Goal: Task Accomplishment & Management: Use online tool/utility

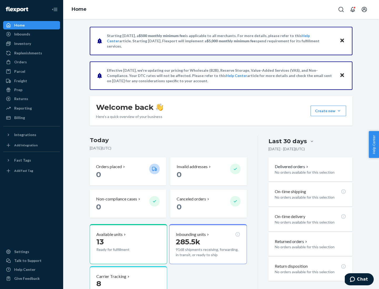
click at [27, 53] on div "Replenishments" at bounding box center [28, 53] width 28 height 5
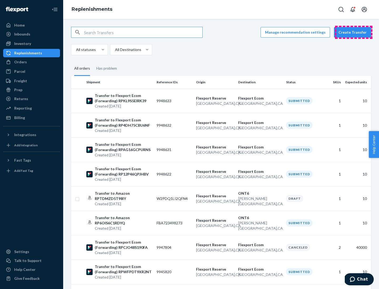
click at [354, 32] on button "Create Transfer" at bounding box center [352, 32] width 37 height 11
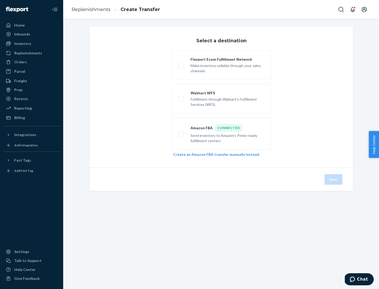
click at [213, 154] on link "Create an Amazon FBA transfer manually instead" at bounding box center [216, 154] width 86 height 4
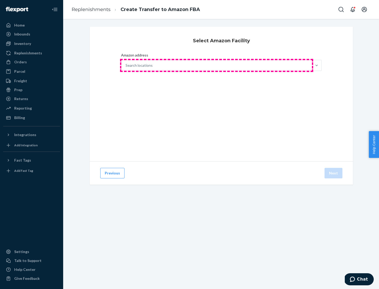
click at [217, 66] on div "Search locations" at bounding box center [216, 65] width 190 height 11
click at [126, 66] on input "Amazon address Search locations" at bounding box center [125, 65] width 1 height 5
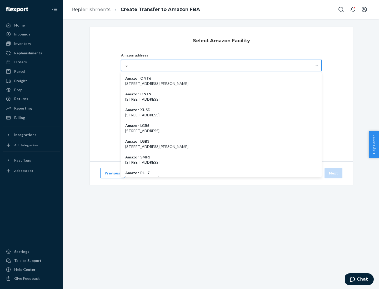
type input "ont6"
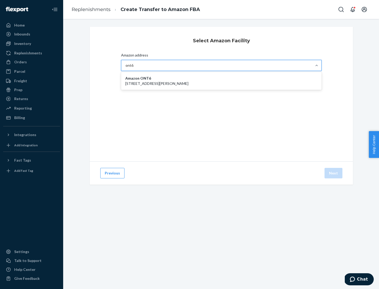
click at [221, 81] on p "[STREET_ADDRESS][PERSON_NAME]" at bounding box center [221, 83] width 192 height 5
click at [134, 68] on input "ont6" at bounding box center [129, 65] width 8 height 5
click at [334, 173] on button "Next" at bounding box center [333, 173] width 18 height 11
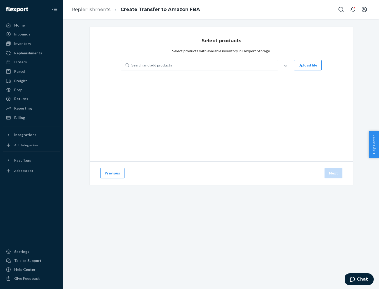
click at [204, 65] on div "Search and add products" at bounding box center [203, 65] width 148 height 9
click at [132, 65] on input "Search and add products" at bounding box center [131, 65] width 1 height 5
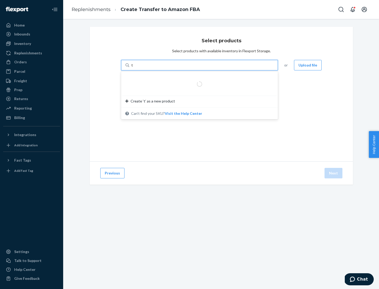
type input "test"
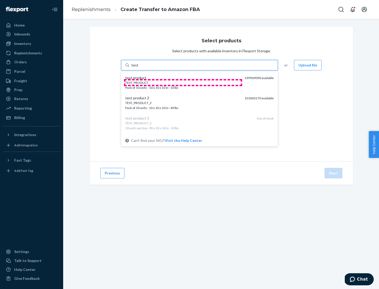
click at [183, 83] on div "TEST_PRODUCT" at bounding box center [182, 82] width 115 height 4
click at [138, 68] on input "test" at bounding box center [134, 65] width 7 height 5
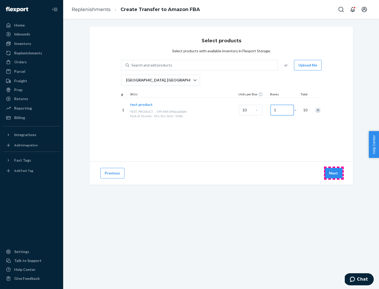
type input "1"
click at [334, 173] on button "Next" at bounding box center [333, 173] width 18 height 11
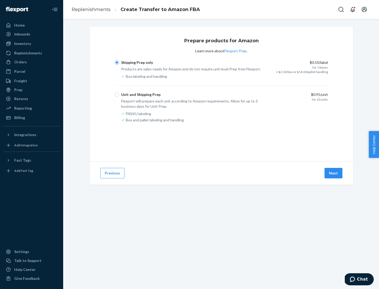
click at [140, 95] on div "Unit and Shipping Prep" at bounding box center [140, 94] width 39 height 5
click at [119, 95] on input "Unit and Shipping Prep" at bounding box center [117, 95] width 4 height 4
radio input "true"
click at [334, 173] on button "Next" at bounding box center [333, 173] width 18 height 11
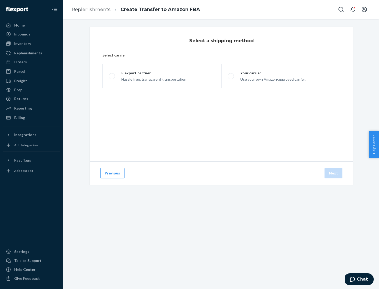
click at [272, 73] on div "Your carrier" at bounding box center [272, 73] width 65 height 5
click at [231, 75] on input "Your carrier Use your own Amazon-approved carrier." at bounding box center [229, 76] width 3 height 3
radio input "true"
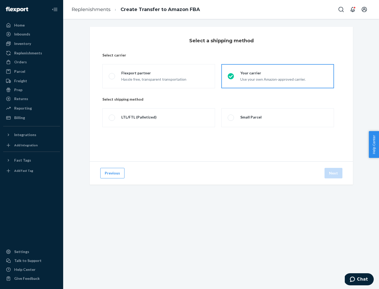
click at [250, 117] on div "Small Parcel" at bounding box center [250, 117] width 21 height 5
click at [231, 117] on input "Small Parcel" at bounding box center [229, 117] width 3 height 3
radio input "true"
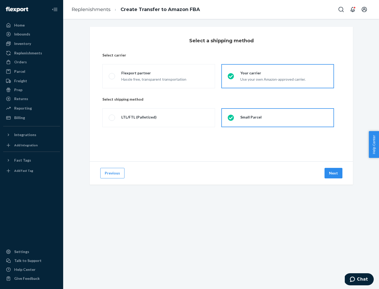
click at [334, 173] on button "Next" at bounding box center [333, 173] width 18 height 11
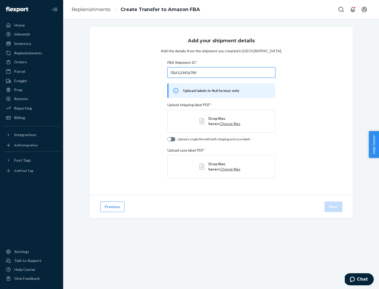
type input "FBA123456789"
click at [220, 124] on span "Choose files" at bounding box center [230, 124] width 21 height 4
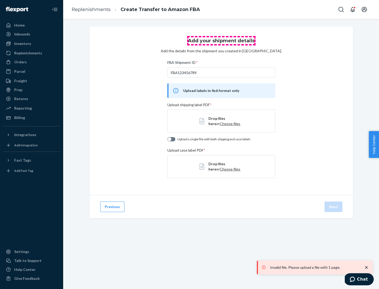
click at [221, 41] on h3 "Add your shipment details" at bounding box center [221, 40] width 67 height 7
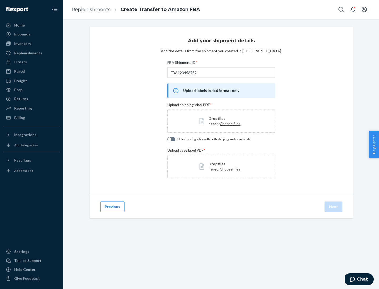
click at [32, 62] on div "Orders" at bounding box center [32, 61] width 56 height 7
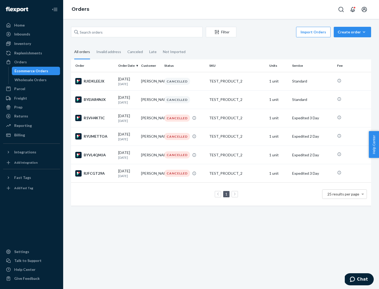
click at [29, 80] on div "Wholesale Orders" at bounding box center [30, 79] width 32 height 5
